Goal: Task Accomplishment & Management: Complete application form

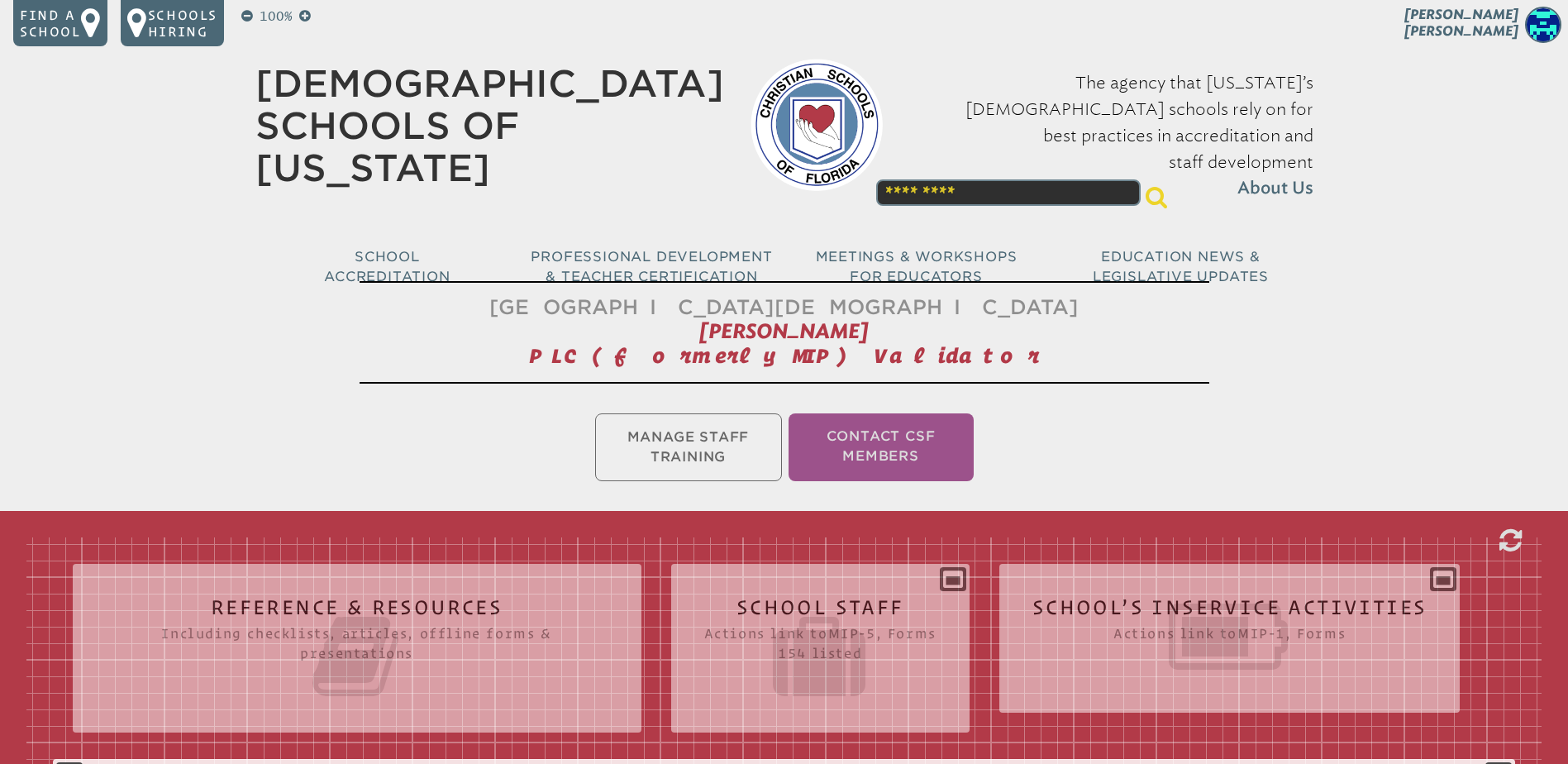
click at [1502, 21] on p "[PERSON_NAME]" at bounding box center [1433, 27] width 271 height 41
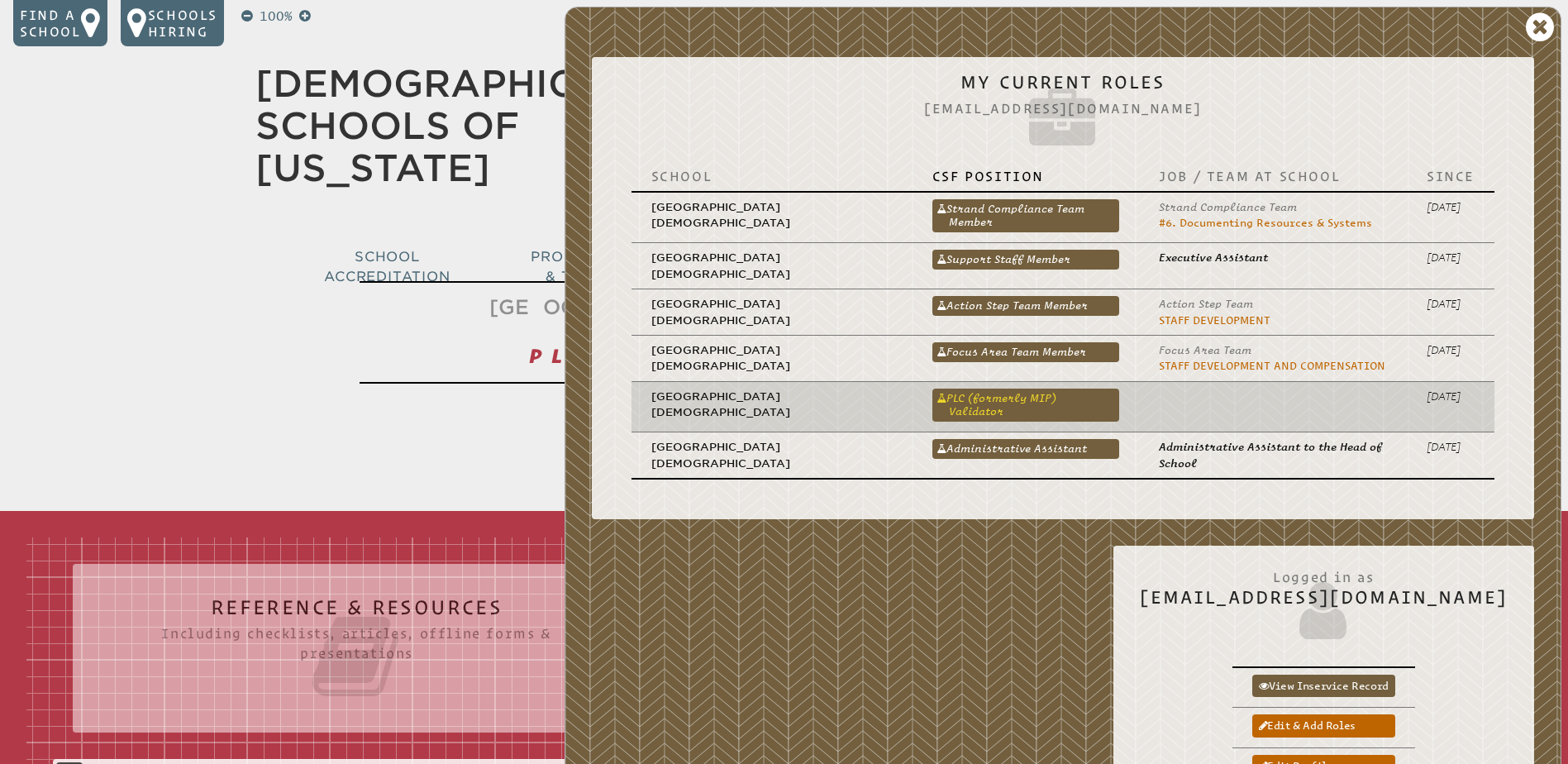
click at [988, 397] on link "PLC (formerly MIP) Validator" at bounding box center [1025, 405] width 187 height 33
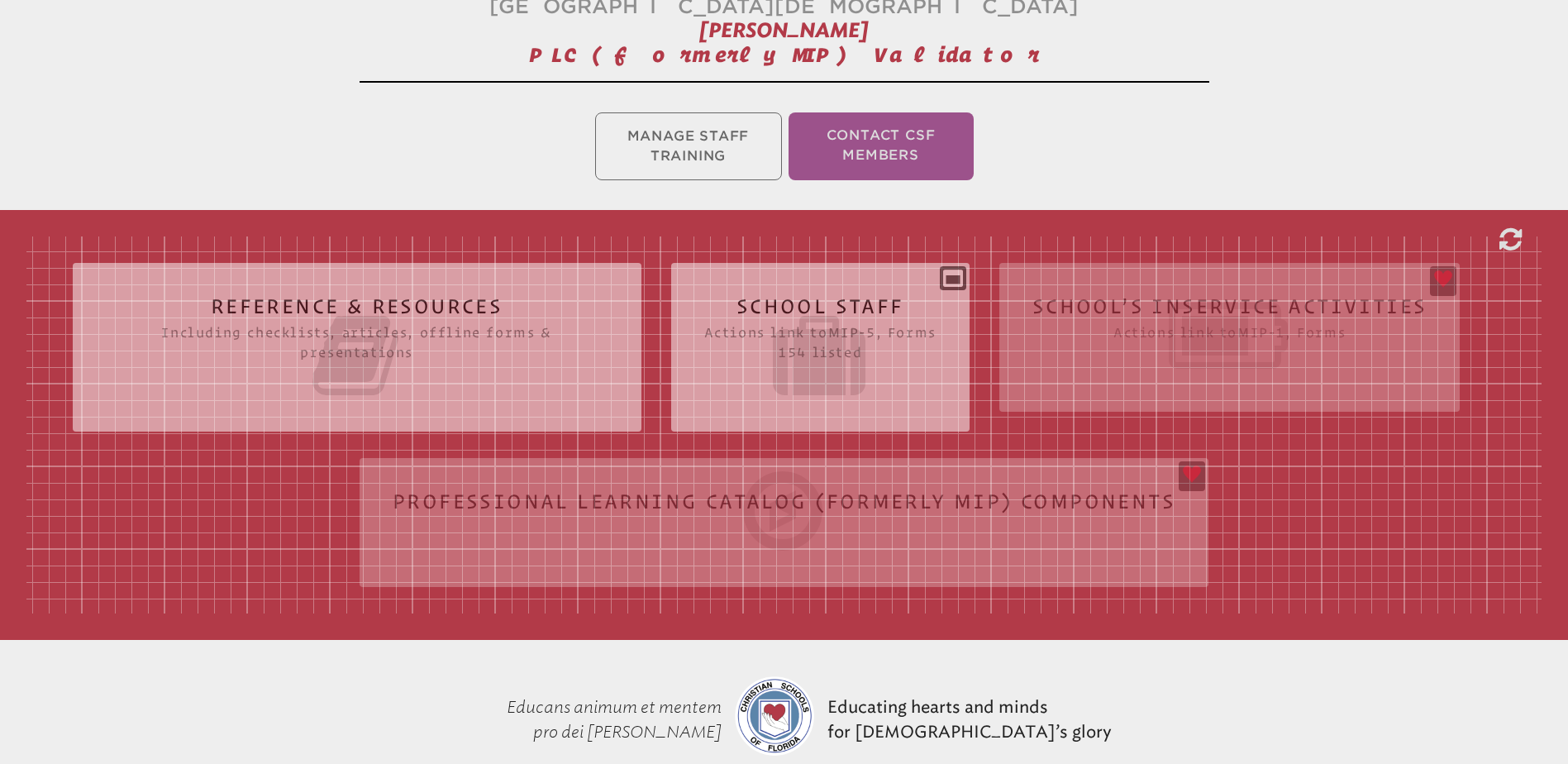
scroll to position [331, 0]
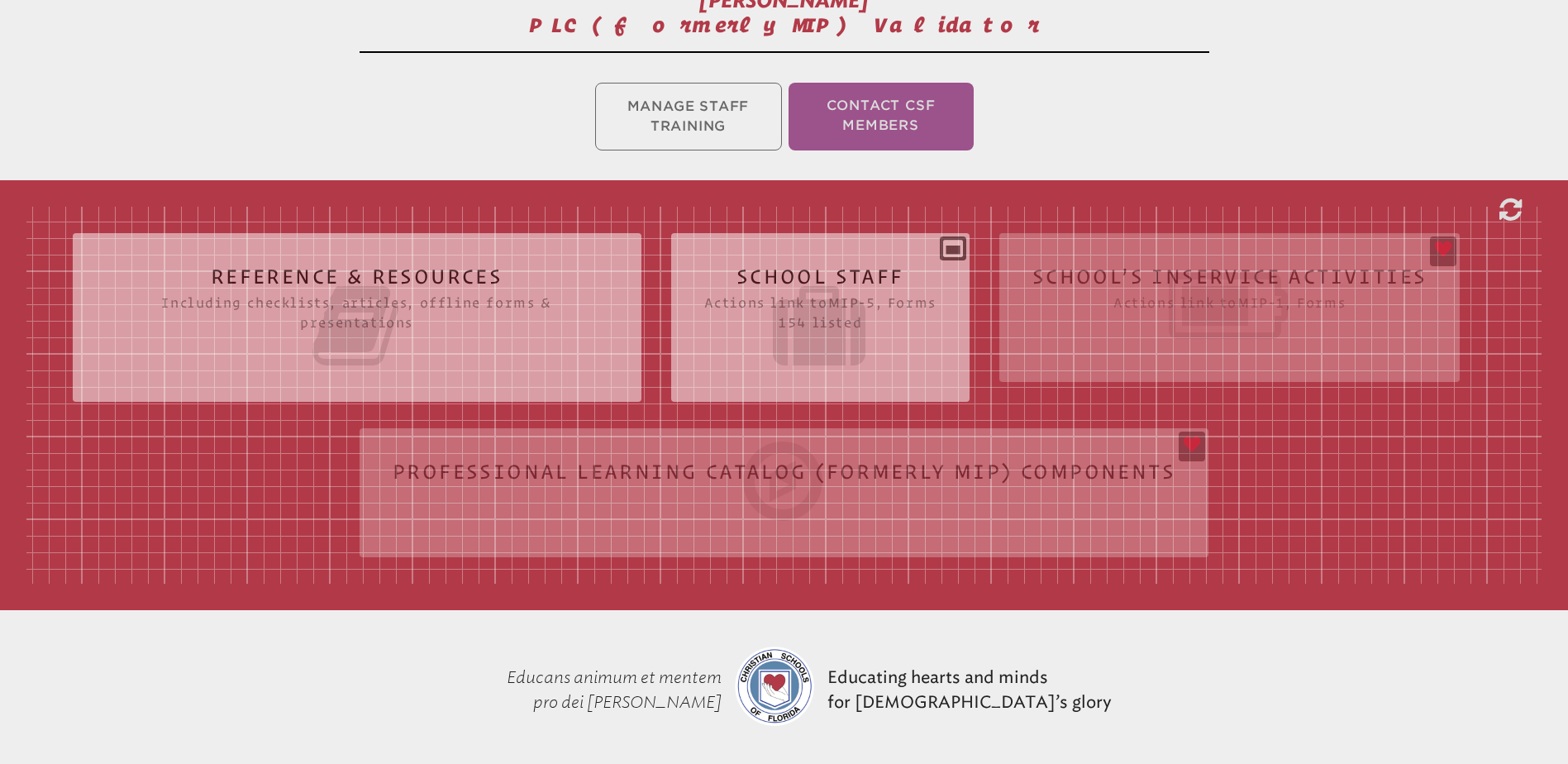
click at [1195, 269] on div "Reference & Resources Including checklists, articles, offline forms & presentat…" at bounding box center [784, 395] width 1516 height 377
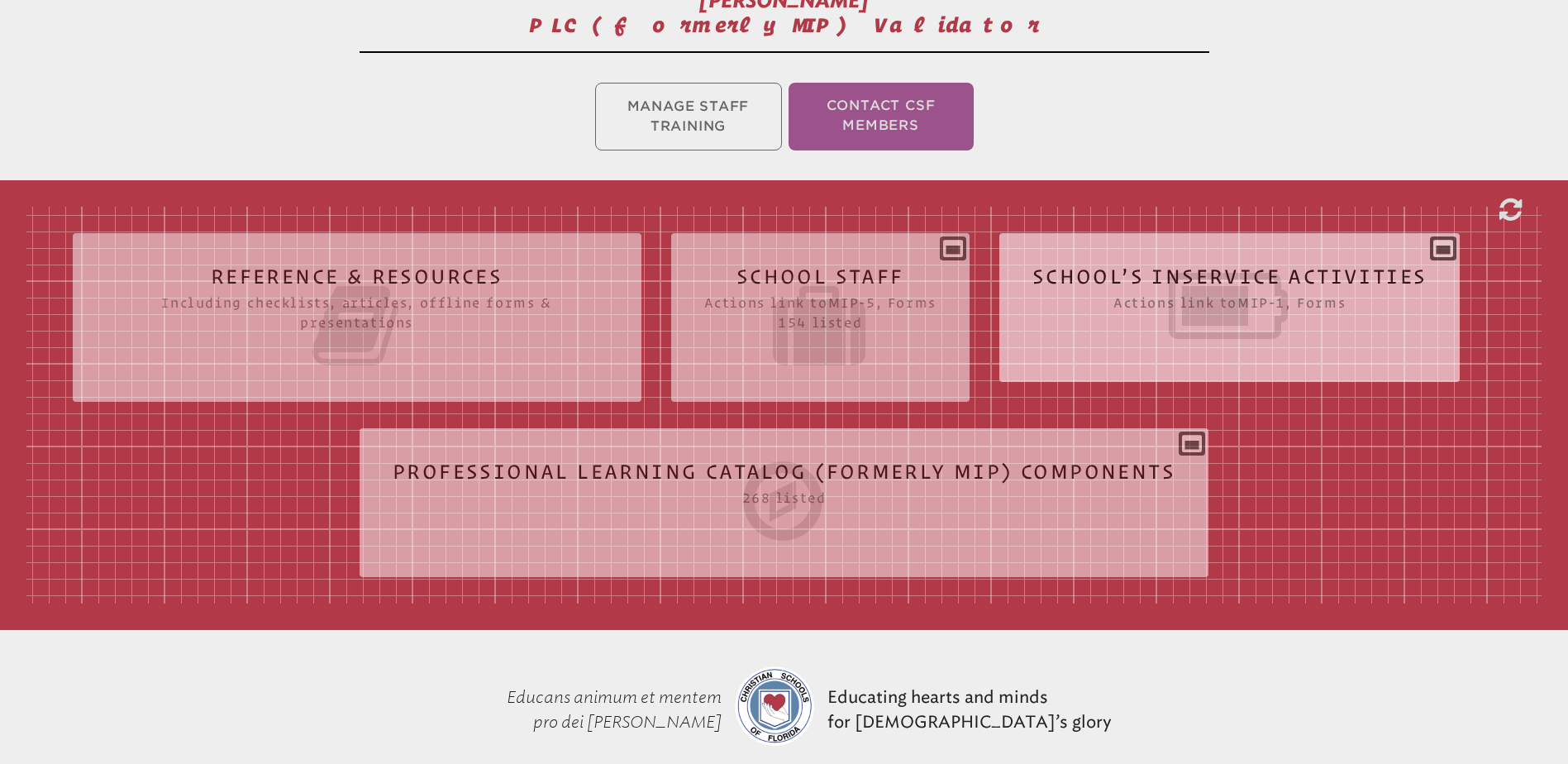
click at [1139, 270] on icon at bounding box center [1230, 305] width 395 height 93
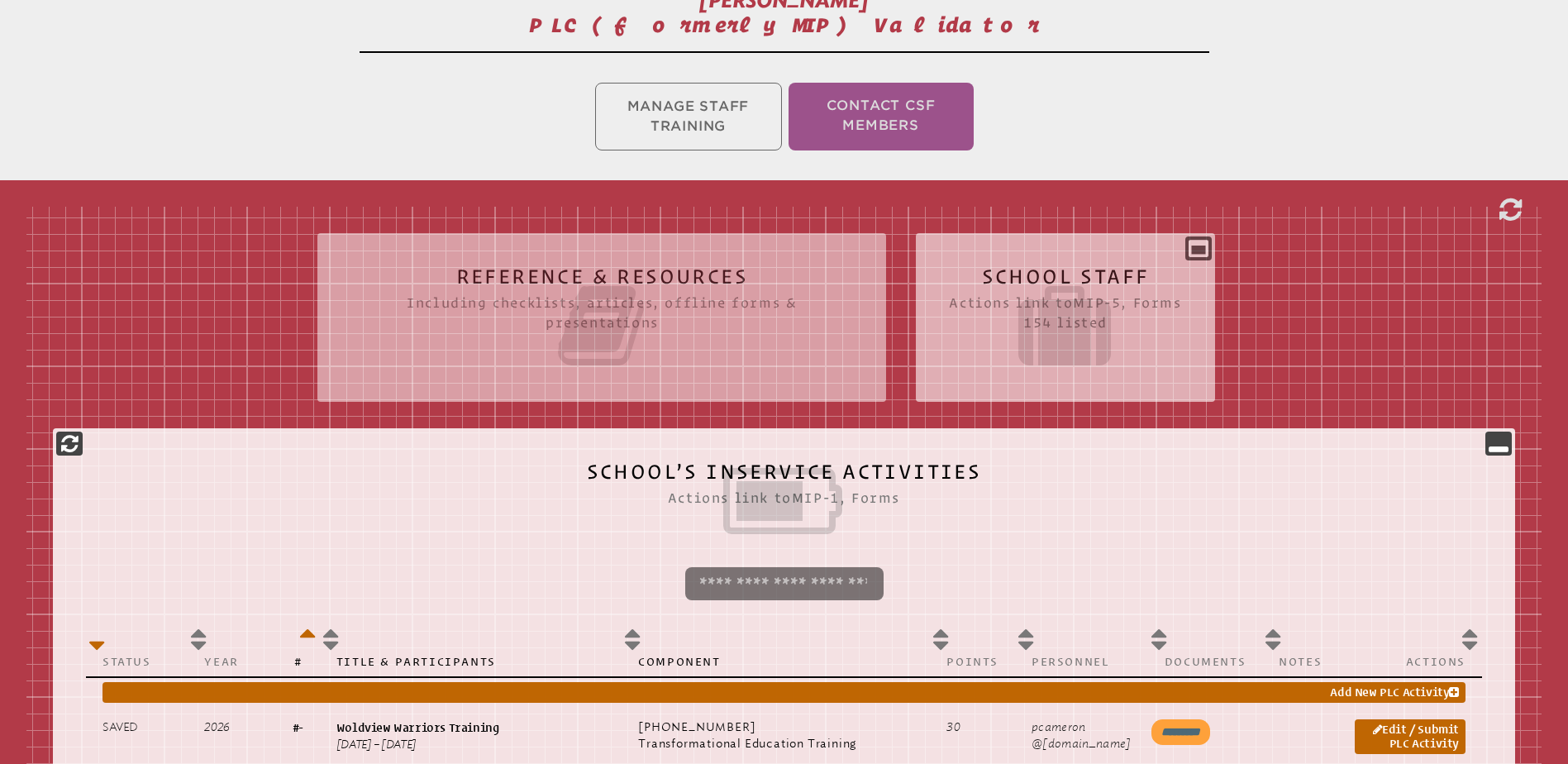
scroll to position [661, 0]
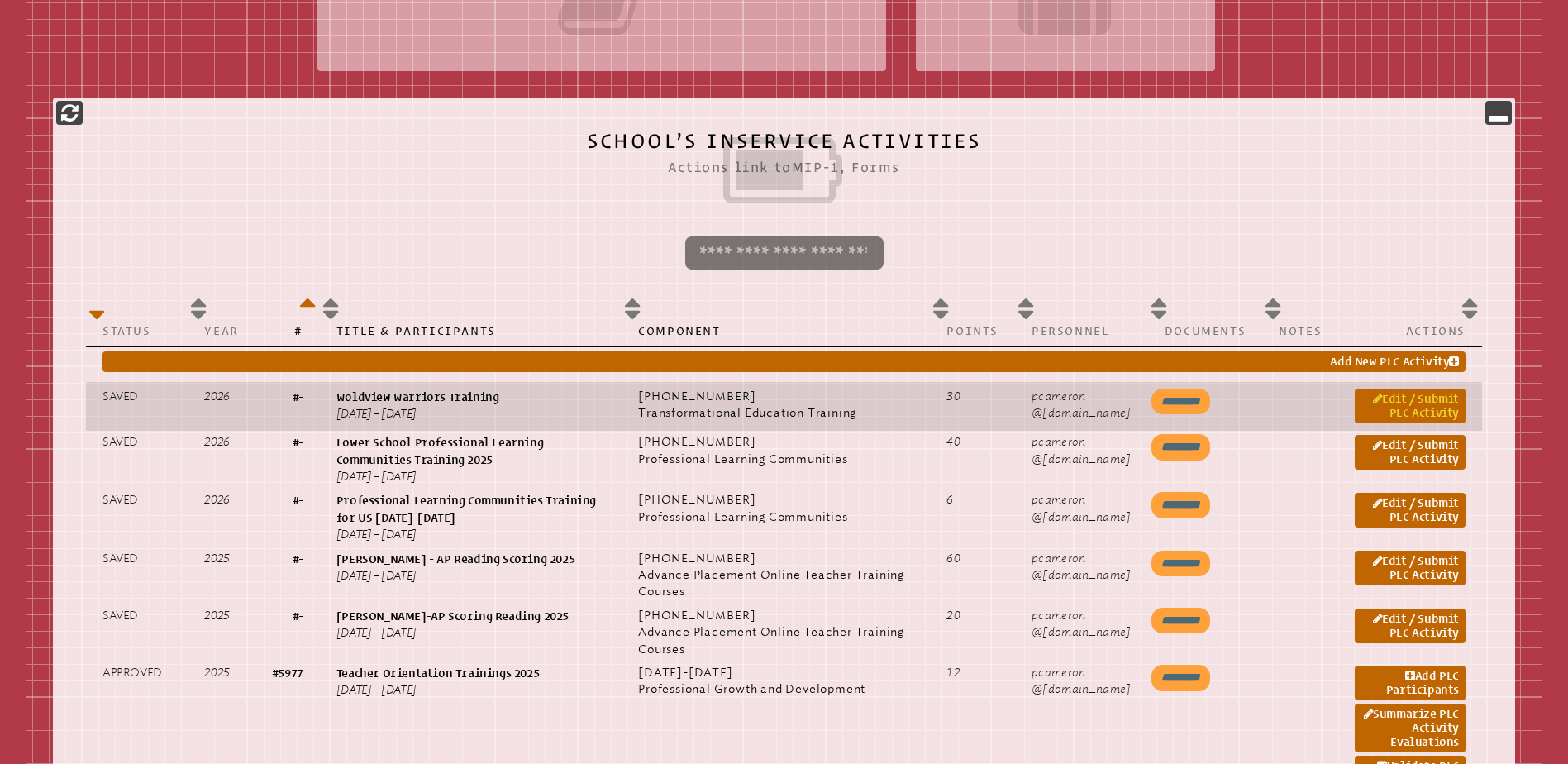
click at [1393, 393] on link "Edit / Submit PLC Activity" at bounding box center [1410, 405] width 111 height 35
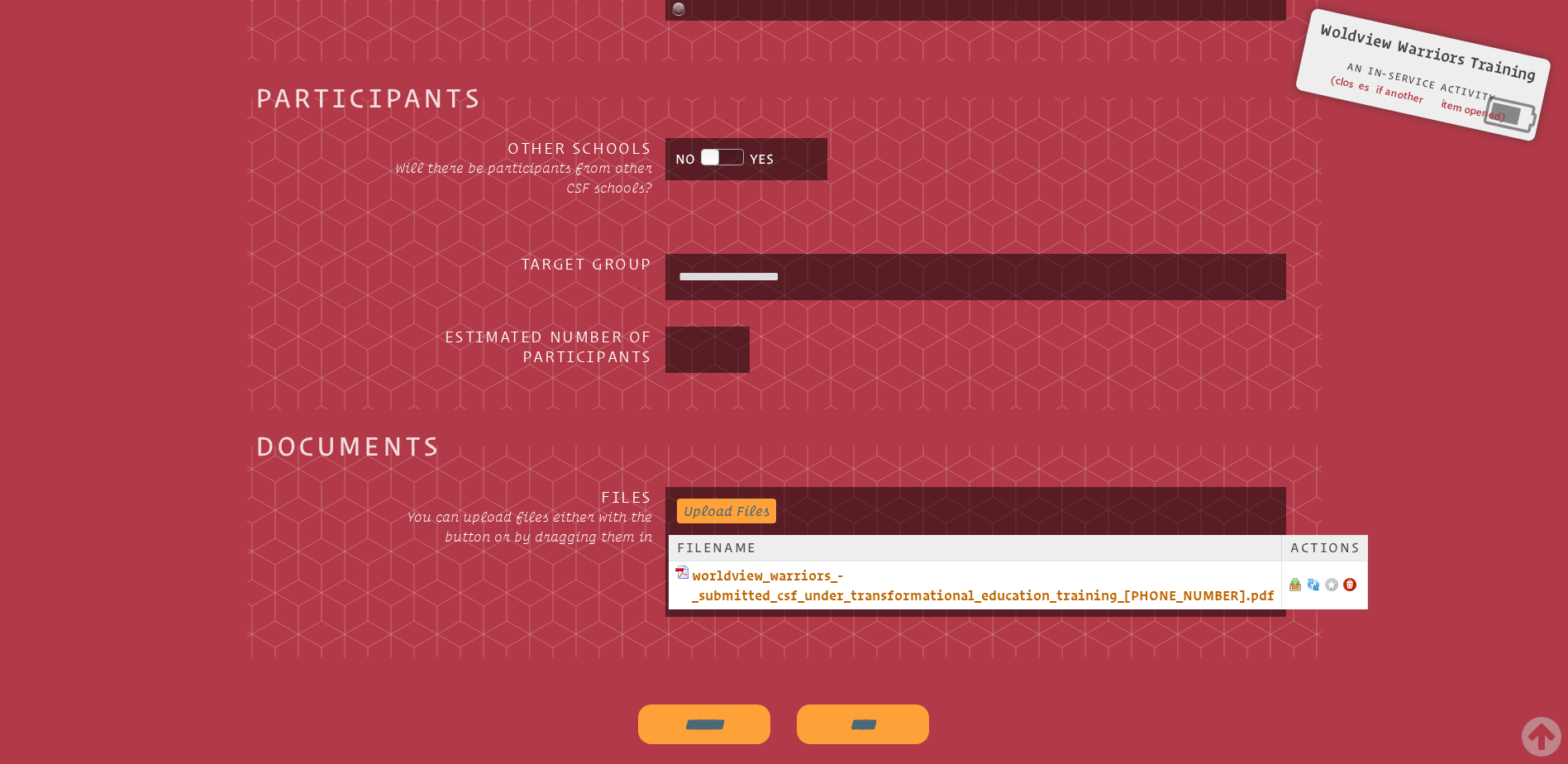
scroll to position [2506, 0]
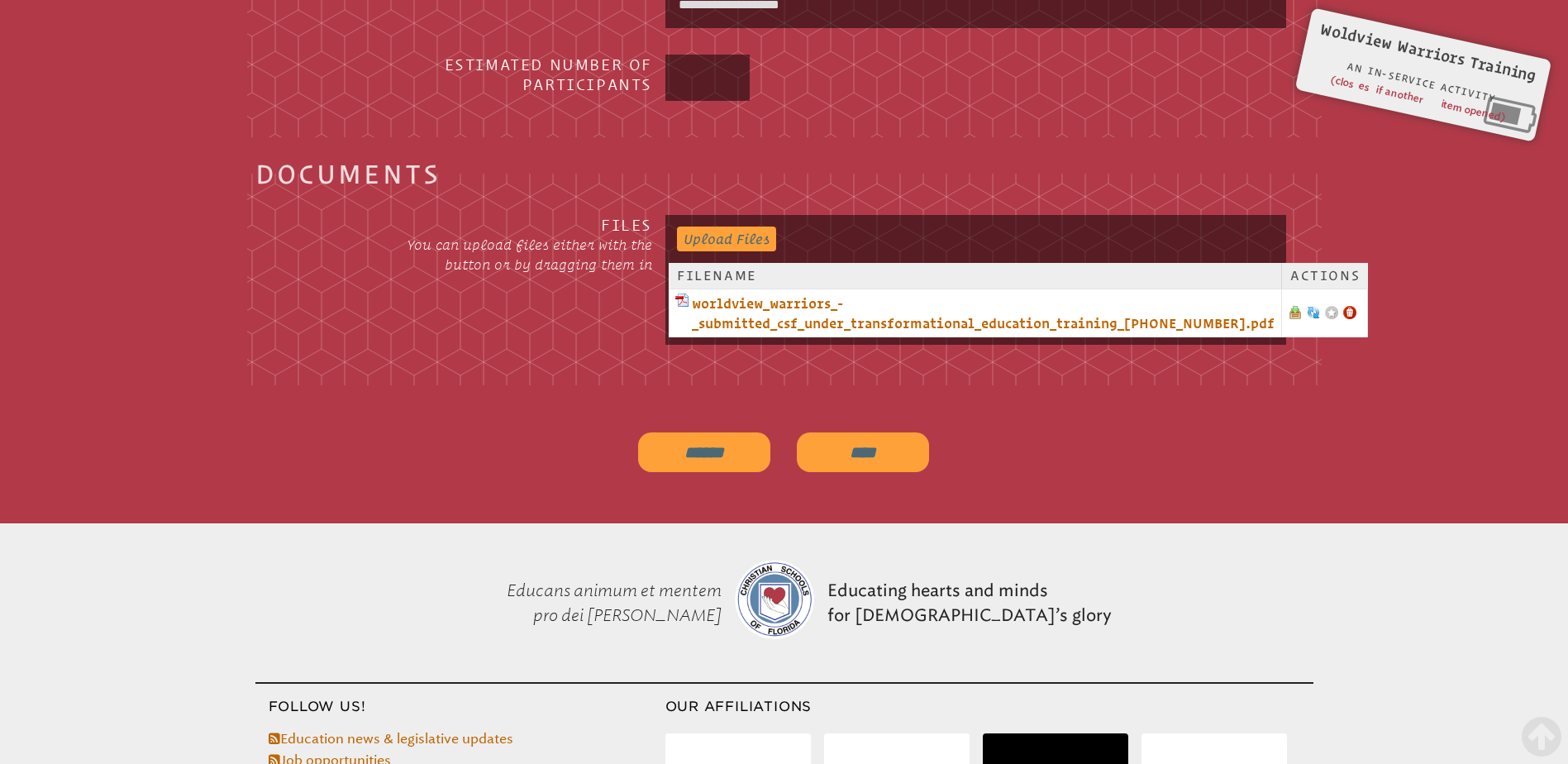
click at [847, 472] on input "****" at bounding box center [862, 451] width 132 height 40
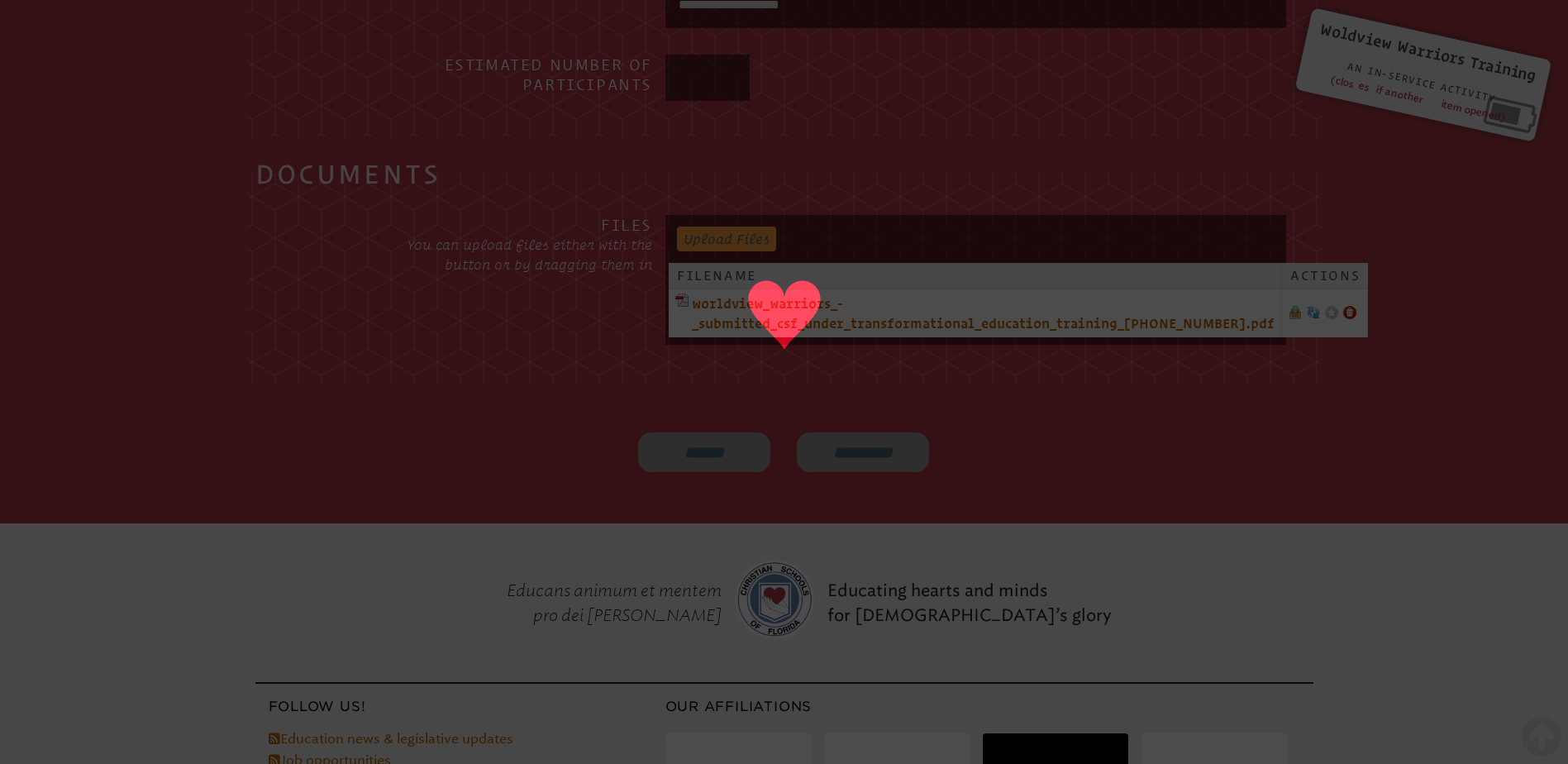
type input "****"
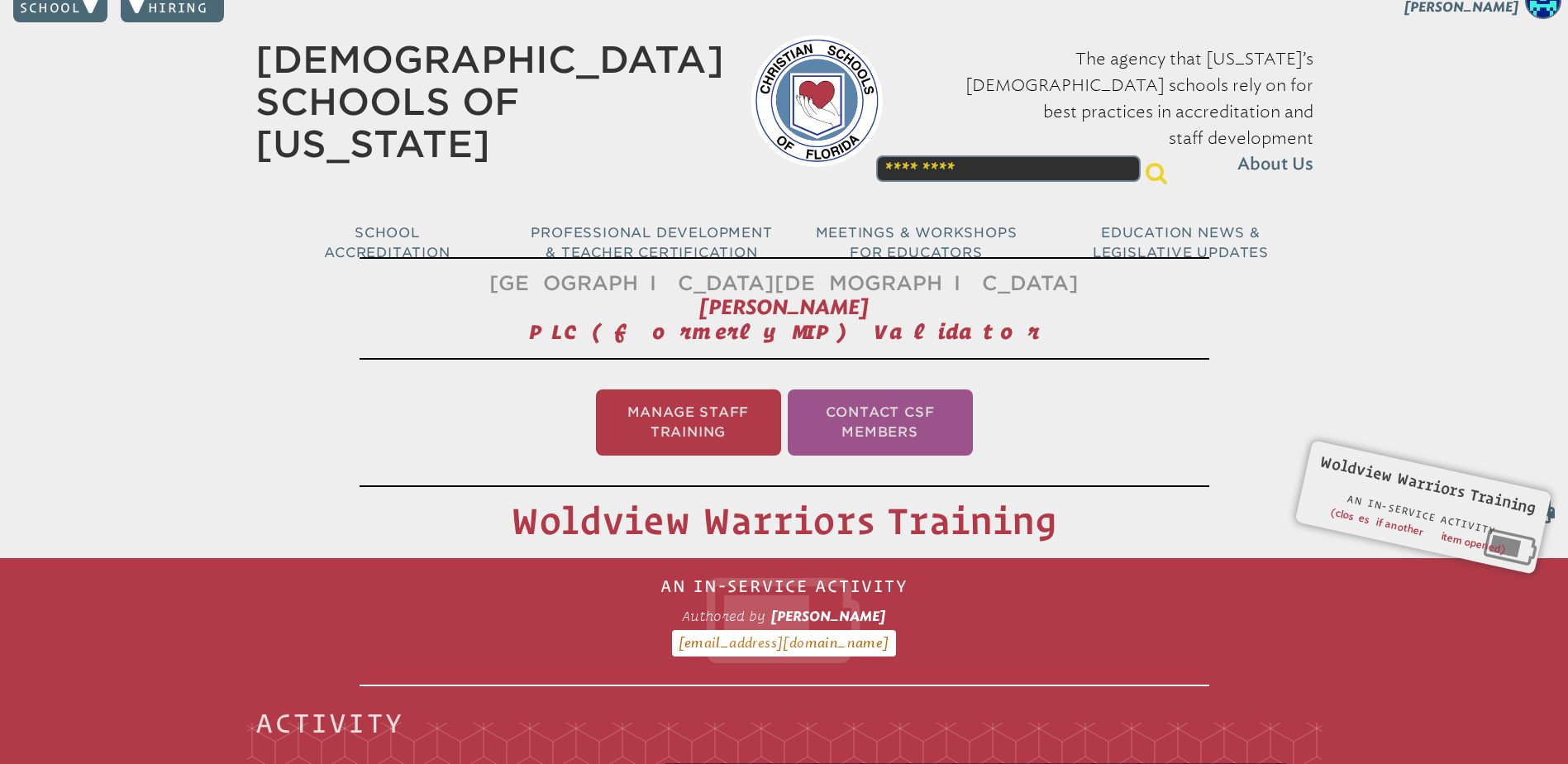
scroll to position [0, 0]
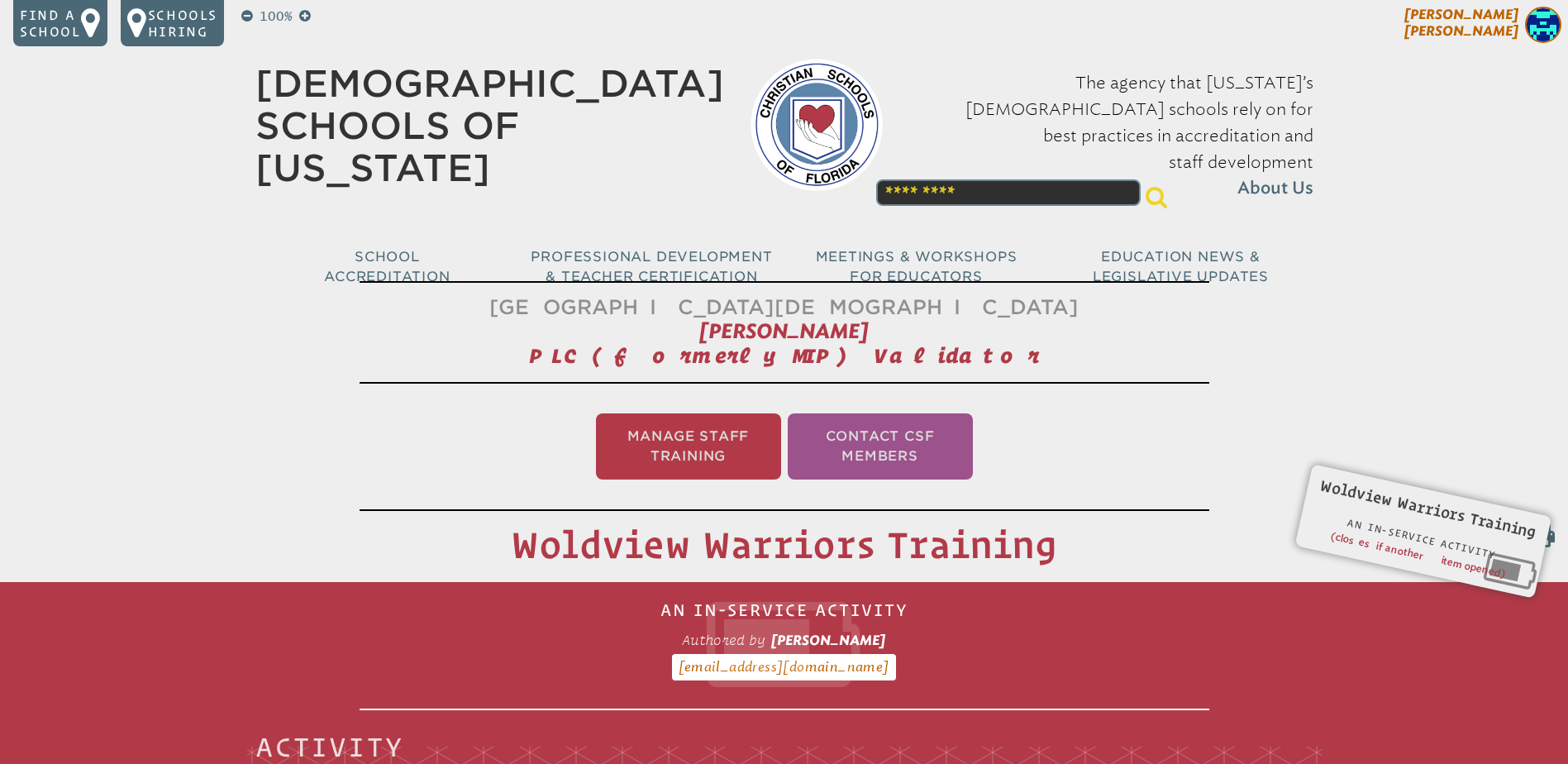
click at [1493, 26] on span "[PERSON_NAME]" at bounding box center [1462, 22] width 114 height 32
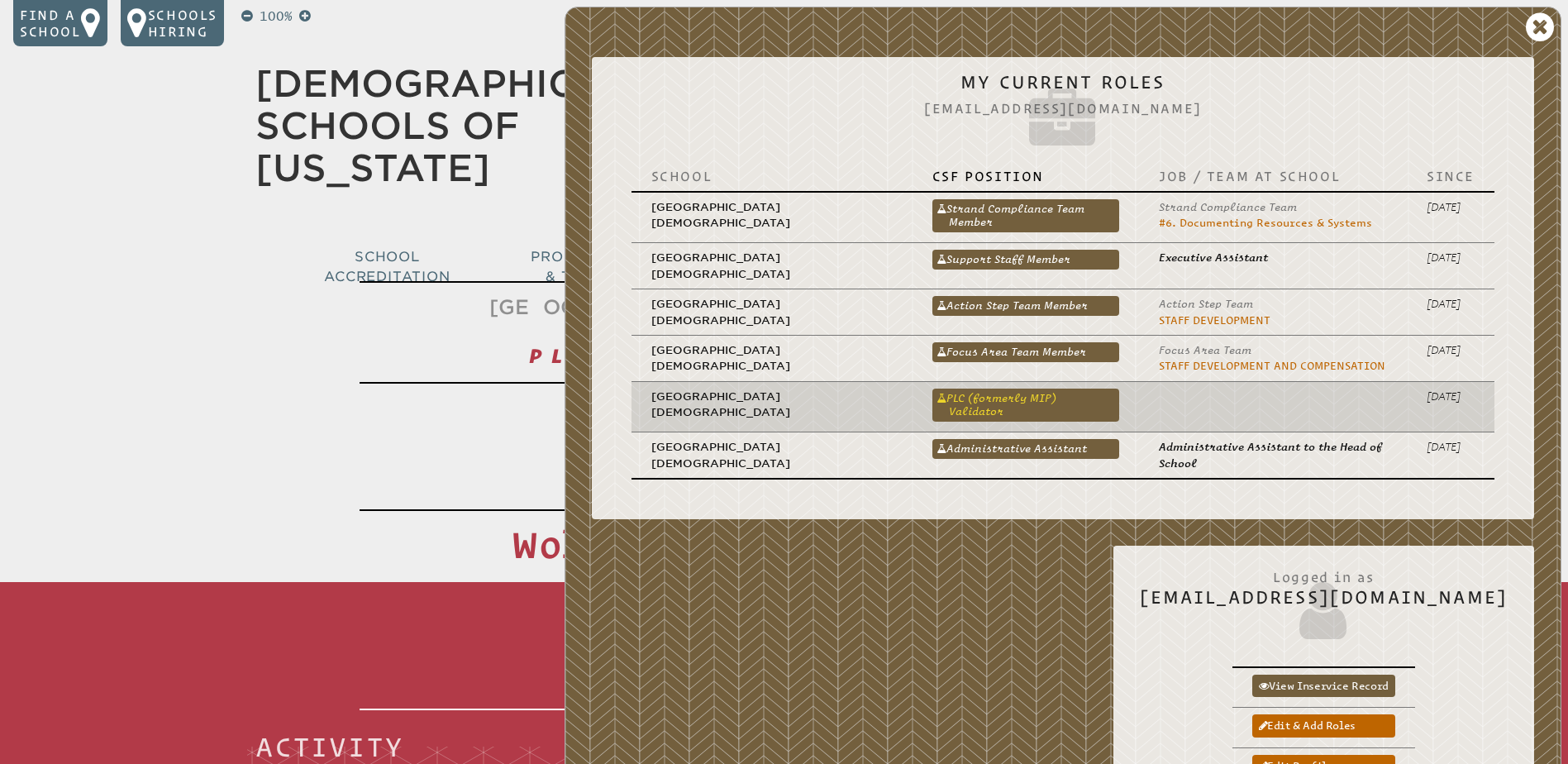
click at [1034, 397] on link "PLC (formerly MIP) Validator" at bounding box center [1025, 405] width 187 height 33
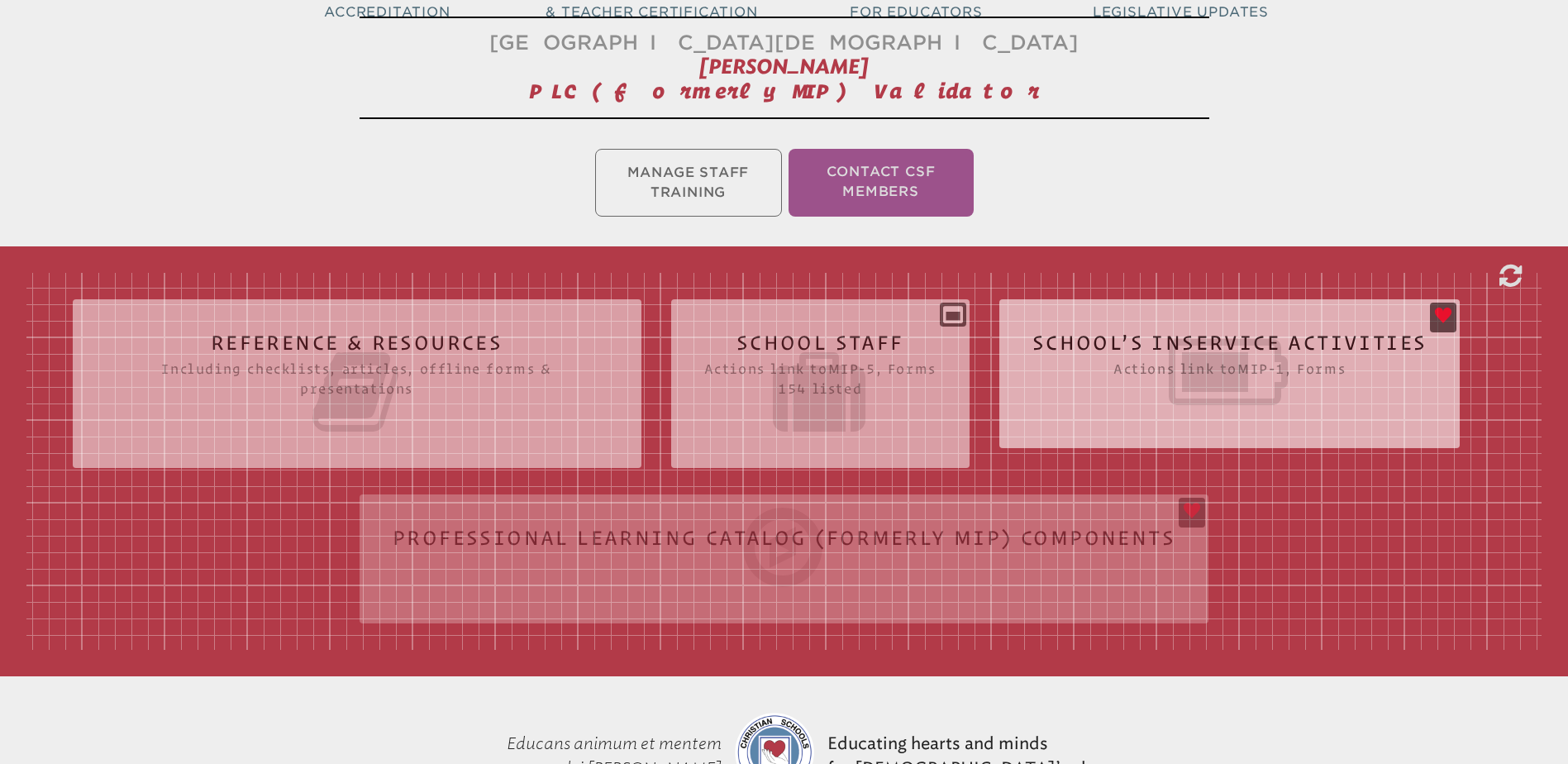
scroll to position [331, 0]
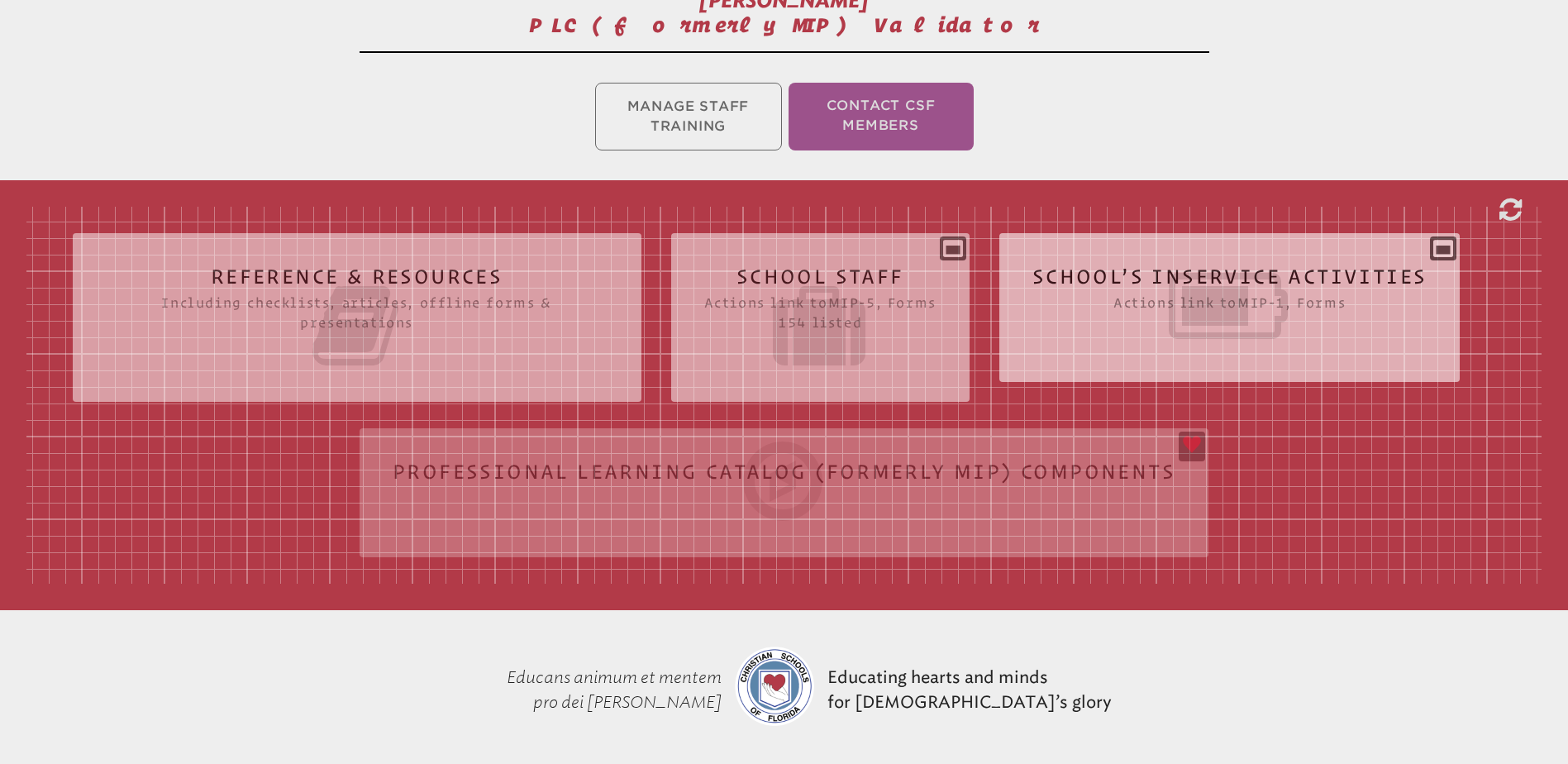
click at [1136, 270] on icon at bounding box center [1230, 305] width 395 height 93
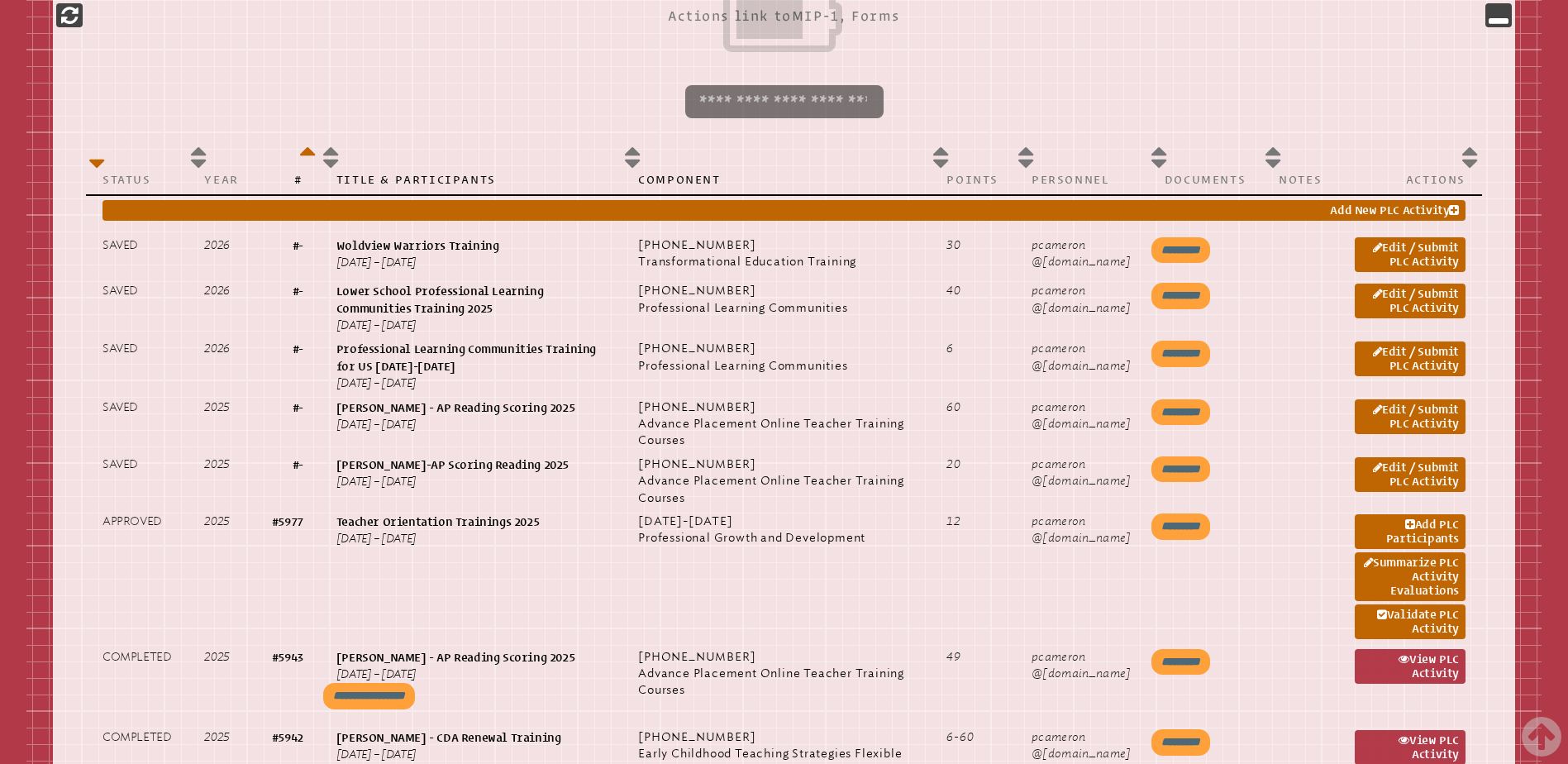
scroll to position [827, 0]
